Goal: Information Seeking & Learning: Understand process/instructions

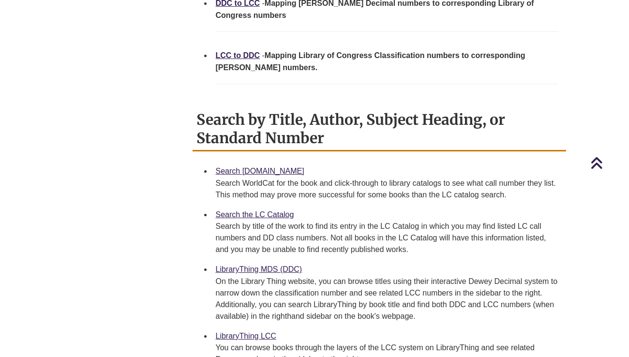
scroll to position [484, 0]
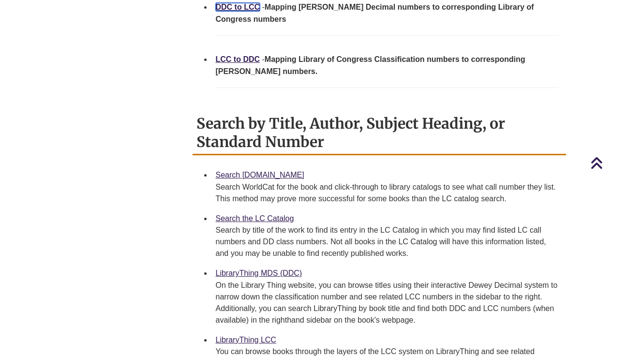
click at [233, 11] on link "DDC to LCC" at bounding box center [238, 7] width 45 height 8
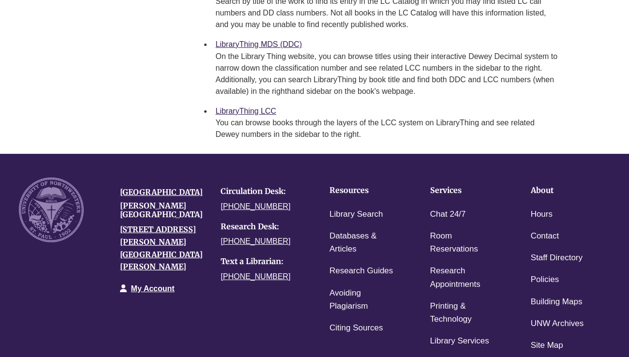
scroll to position [581, 0]
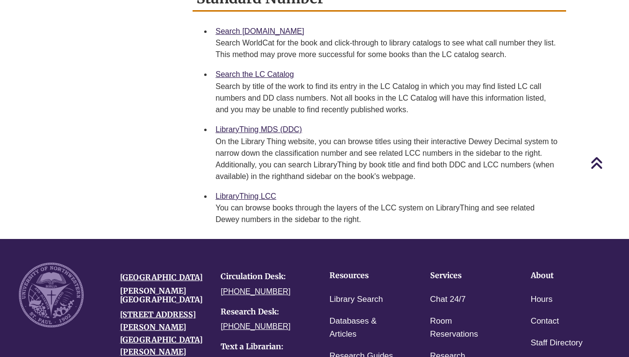
scroll to position [484, 0]
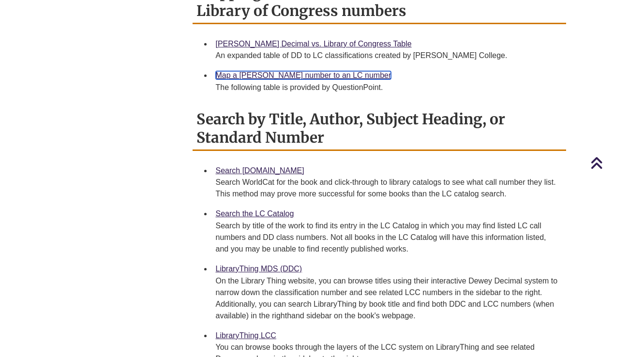
click at [272, 79] on link "Map a Dewey number to an LC number" at bounding box center [304, 75] width 176 height 8
